Goal: Manage account settings

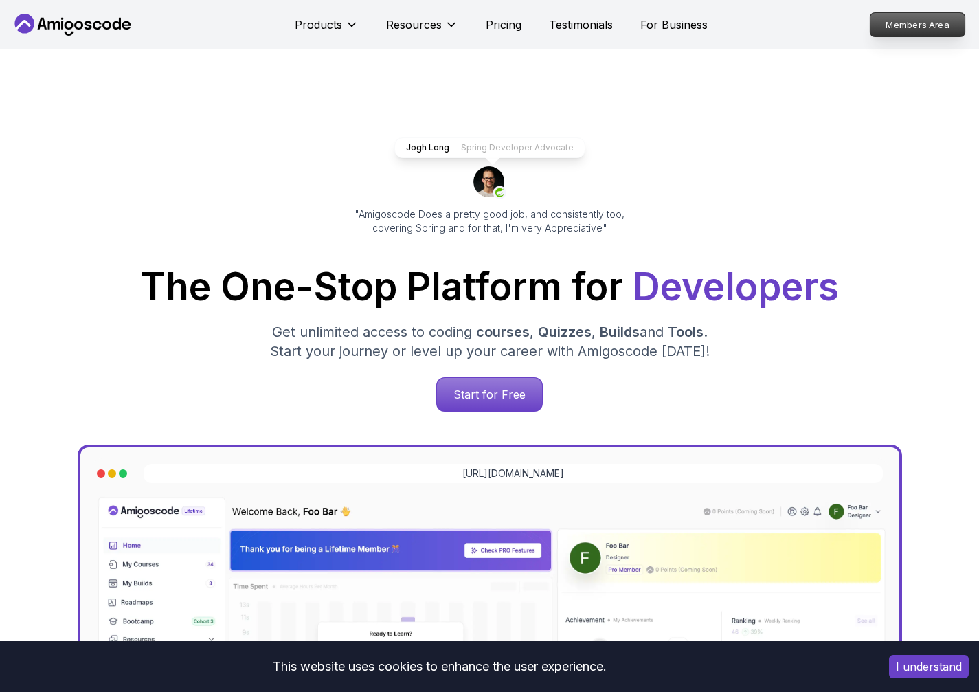
click at [919, 23] on p "Members Area" at bounding box center [917, 24] width 95 height 23
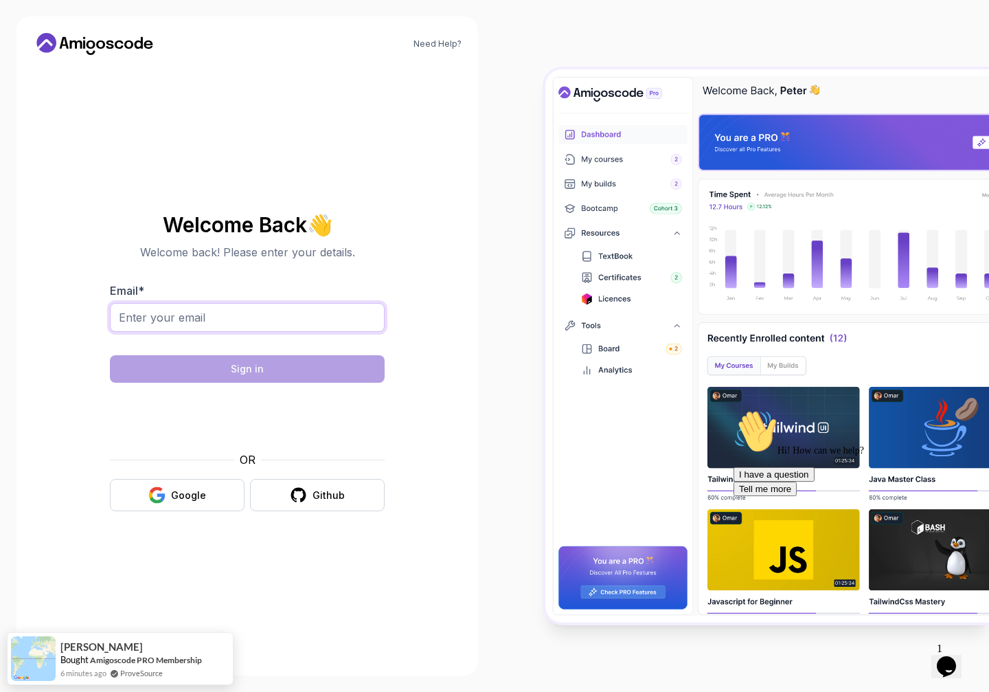
click at [216, 317] on input "Email *" at bounding box center [247, 317] width 275 height 29
click at [171, 502] on button "Google" at bounding box center [177, 495] width 135 height 32
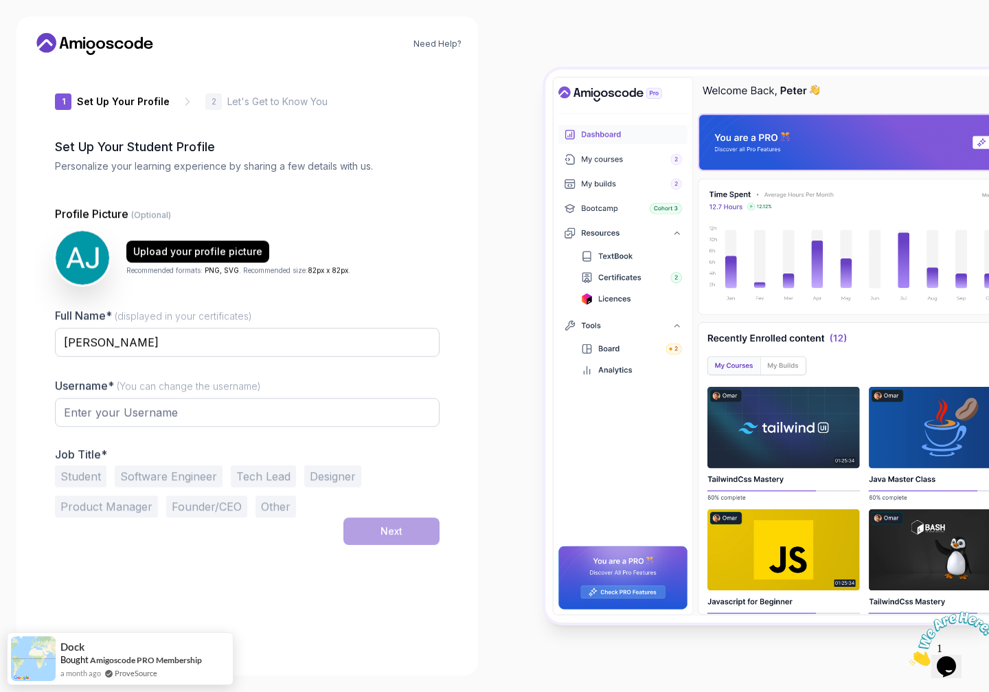
type input "shinyweasel2953d"
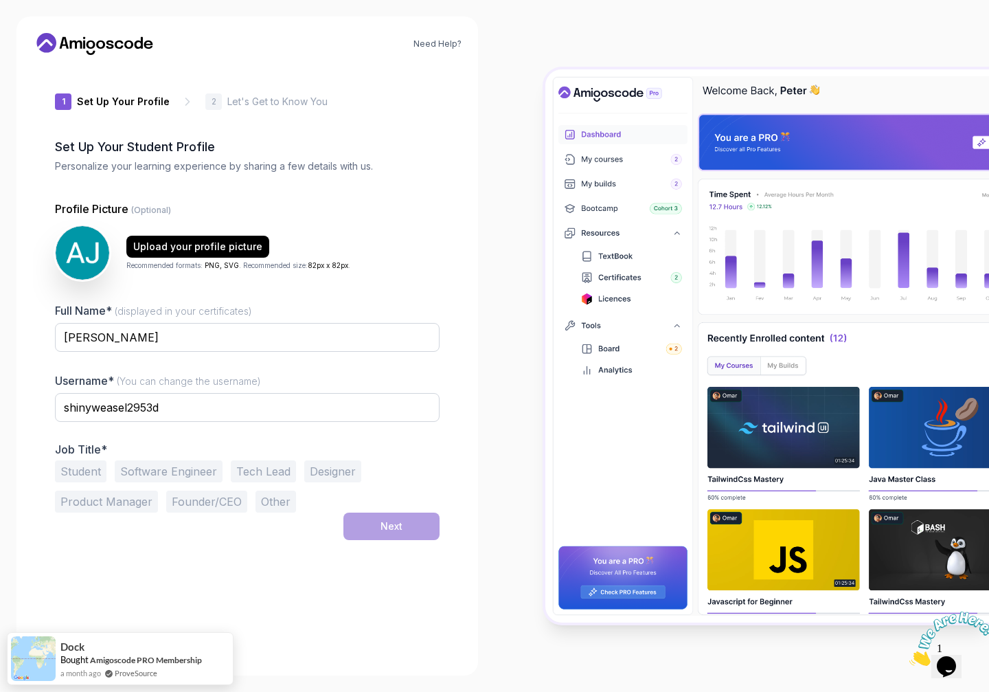
click at [522, 152] on div at bounding box center [742, 346] width 495 height 692
drag, startPoint x: 867, startPoint y: 35, endPoint x: 910, endPoint y: 28, distance: 43.1
click at [867, 35] on div at bounding box center [742, 346] width 495 height 692
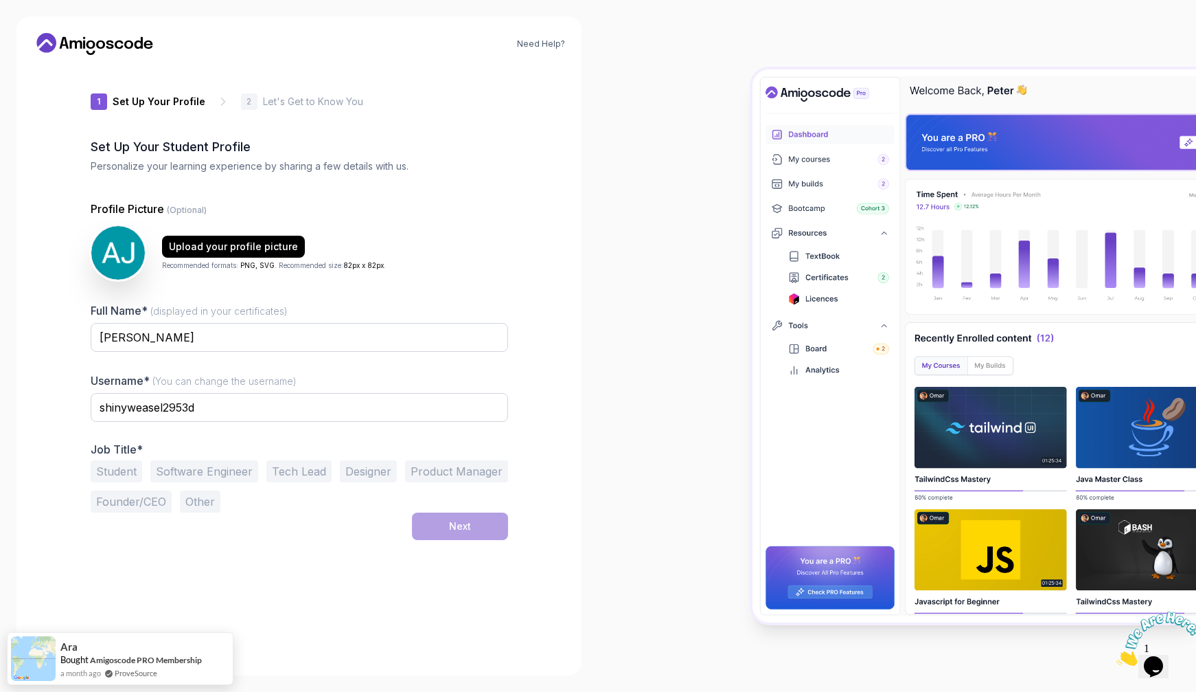
click at [709, 491] on div at bounding box center [897, 346] width 598 height 692
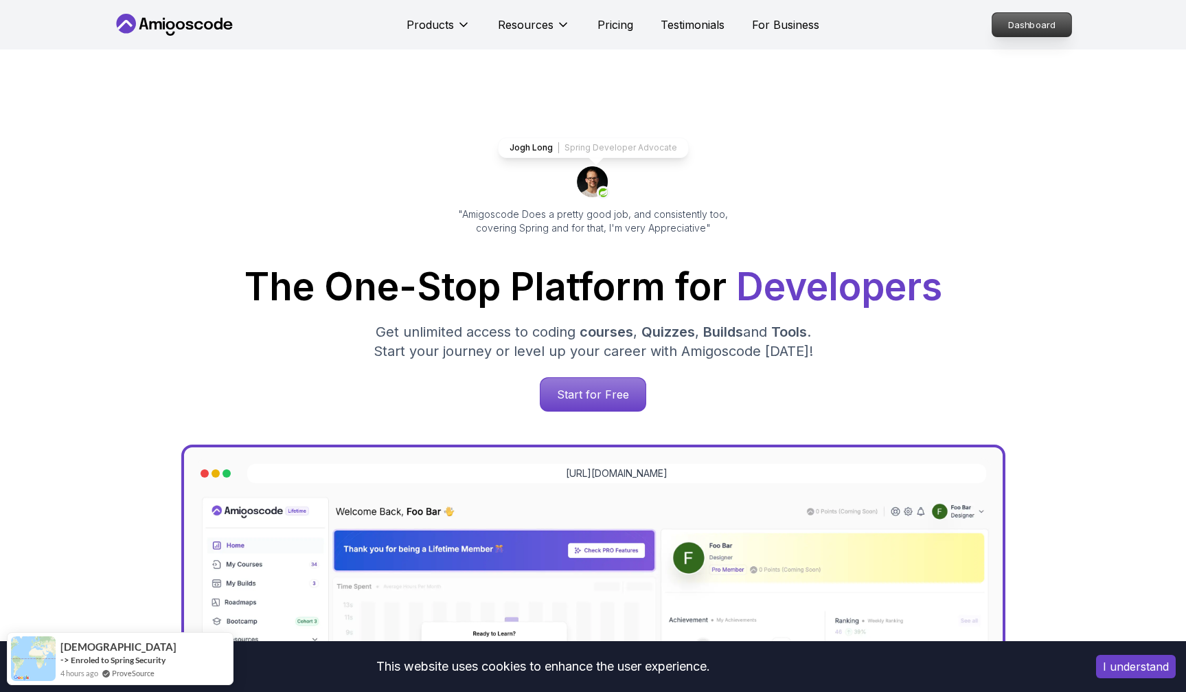
click at [1013, 13] on p "Dashboard" at bounding box center [1031, 24] width 79 height 23
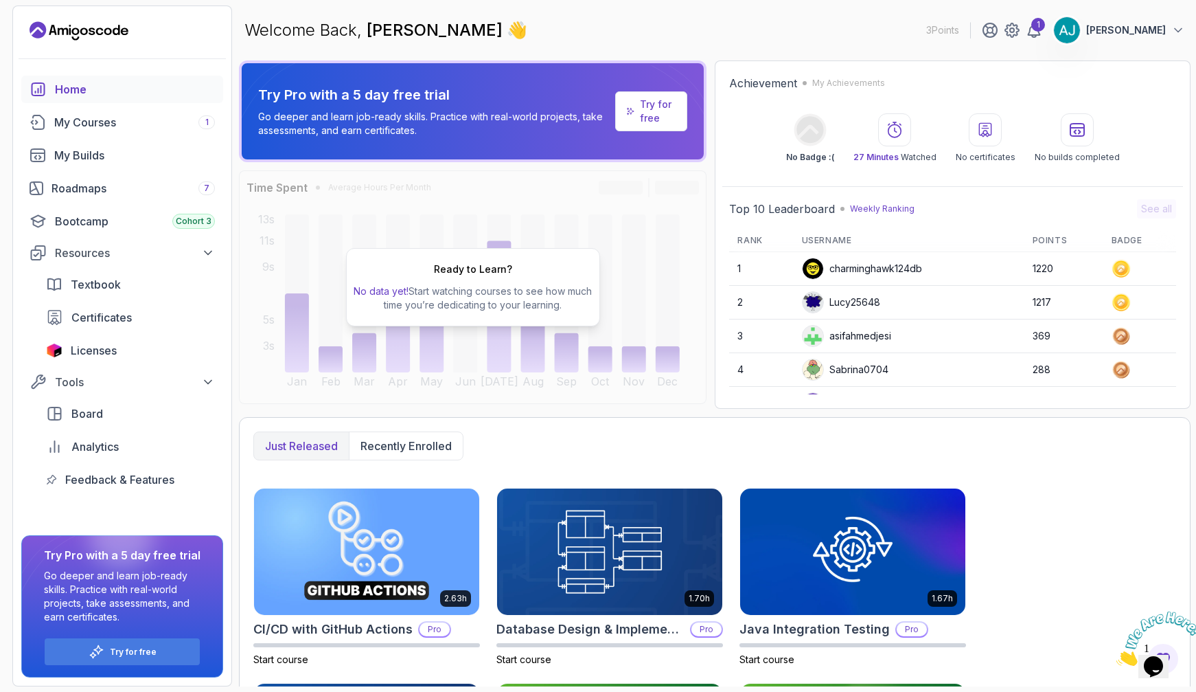
click at [1135, 26] on p "AJ Carpinello" at bounding box center [1127, 30] width 80 height 14
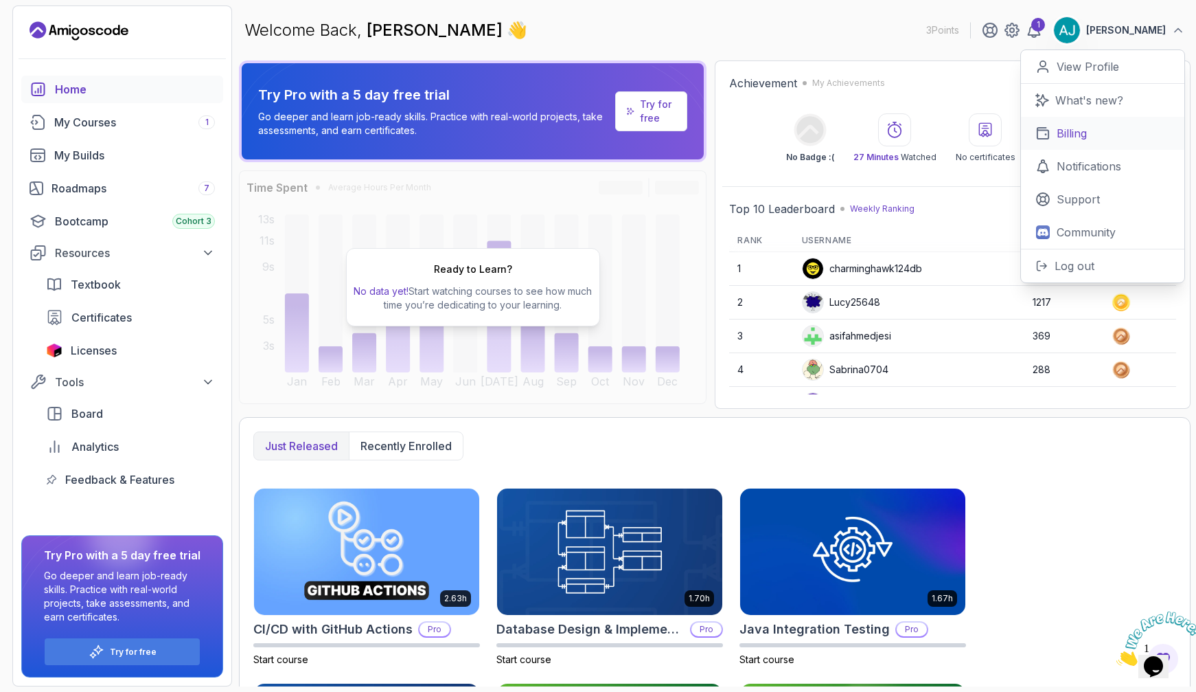
click at [1086, 130] on p "Billing" at bounding box center [1072, 133] width 30 height 16
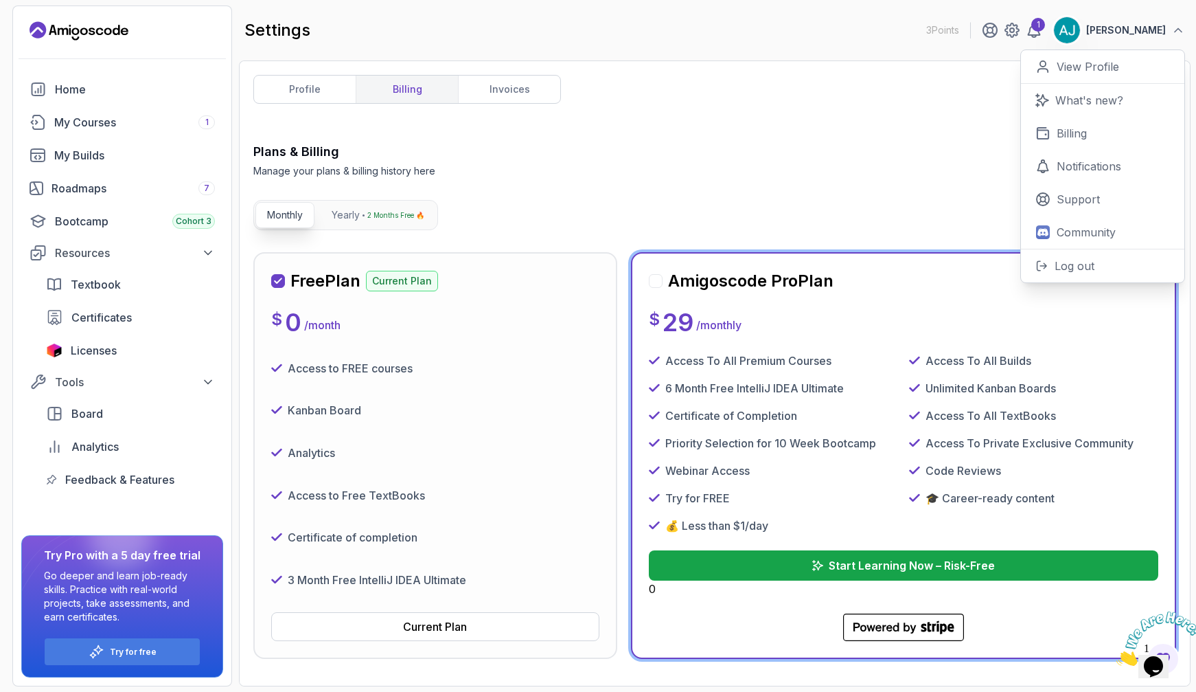
click at [549, 288] on div "Free Plan Current Plan" at bounding box center [435, 281] width 328 height 22
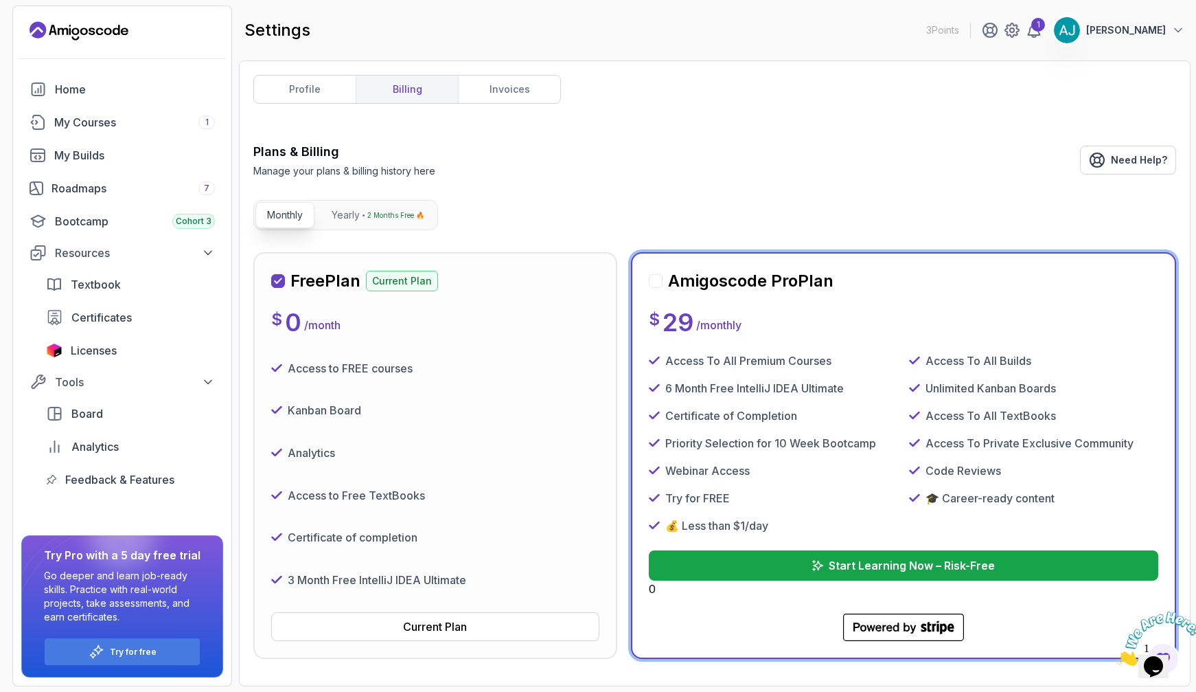
click at [519, 298] on div "Free Plan Current Plan $ 0 / month Access to FREE courses Kanban Board Analytic…" at bounding box center [435, 455] width 328 height 371
click at [523, 82] on link "invoices" at bounding box center [509, 89] width 102 height 27
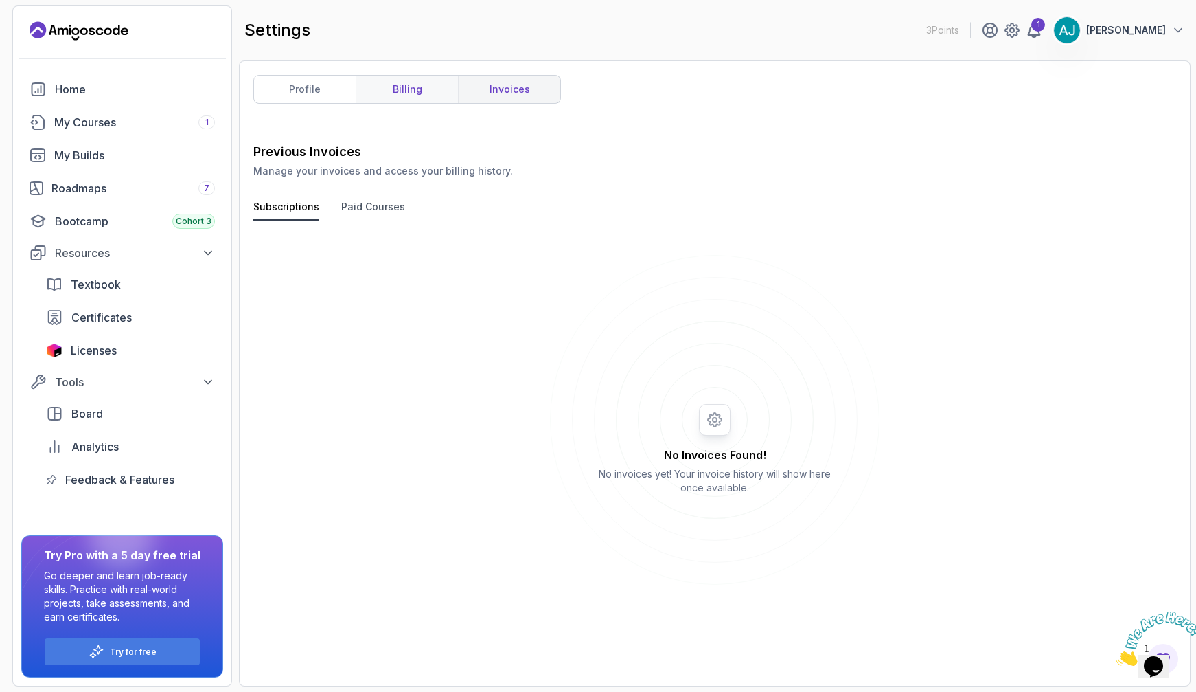
click at [429, 89] on link "billing" at bounding box center [407, 89] width 102 height 27
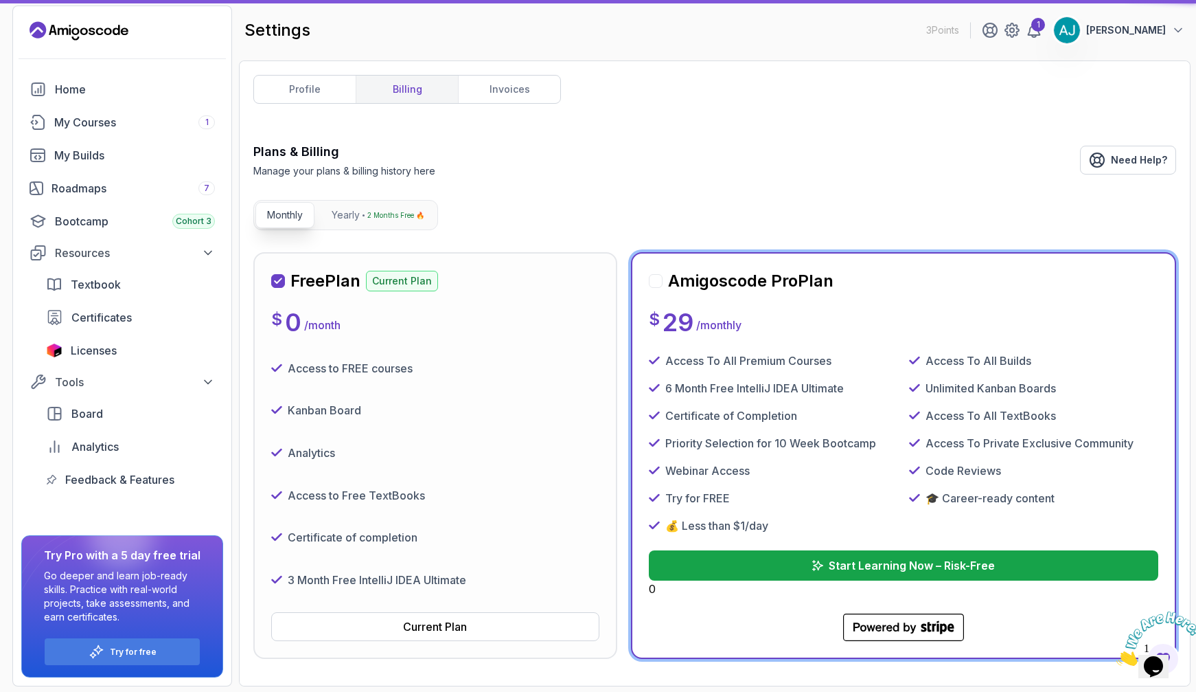
click at [323, 88] on link "profile" at bounding box center [305, 89] width 102 height 27
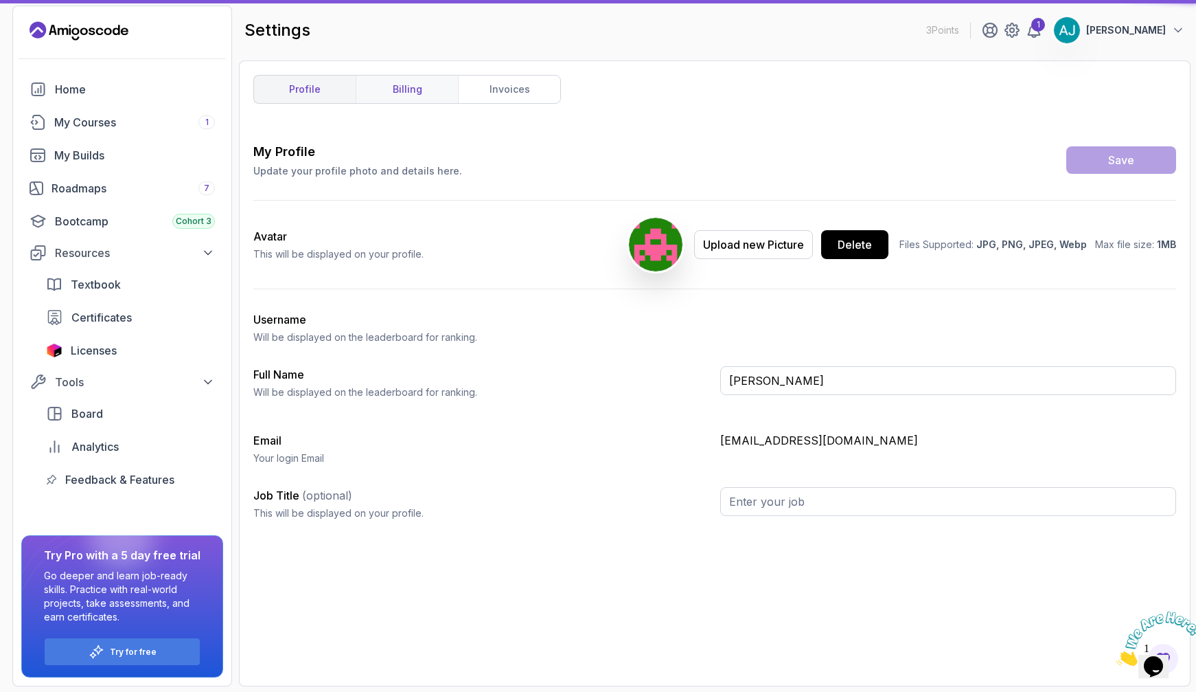
click at [396, 93] on link "billing" at bounding box center [407, 89] width 102 height 27
